Goal: Information Seeking & Learning: Learn about a topic

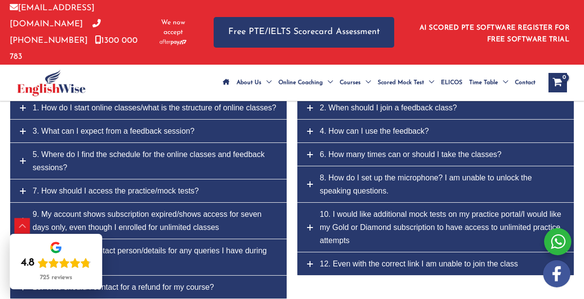
scroll to position [4346, 0]
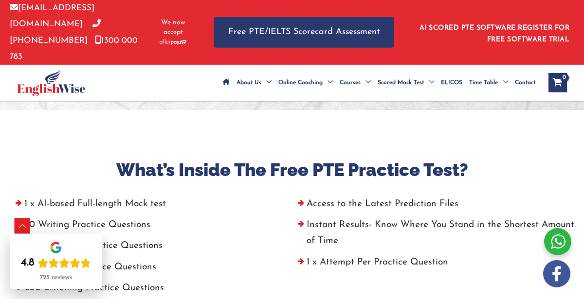
scroll to position [329, 0]
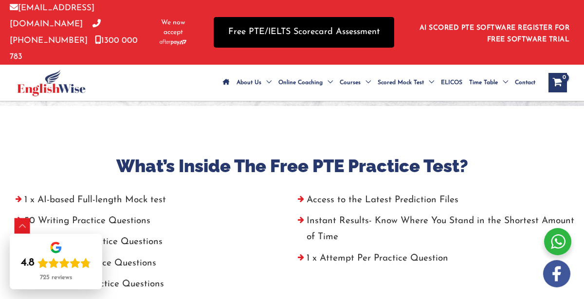
click at [301, 21] on link "Free PTE/IELTS Scorecard Assessment" at bounding box center [304, 32] width 181 height 31
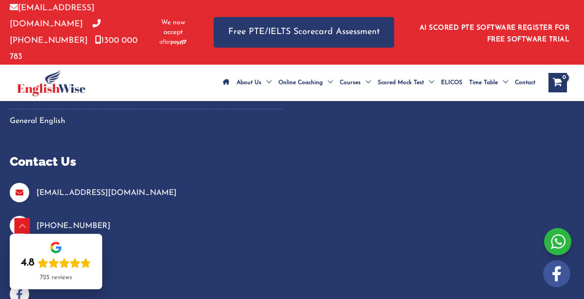
scroll to position [867, 0]
